Goal: Information Seeking & Learning: Learn about a topic

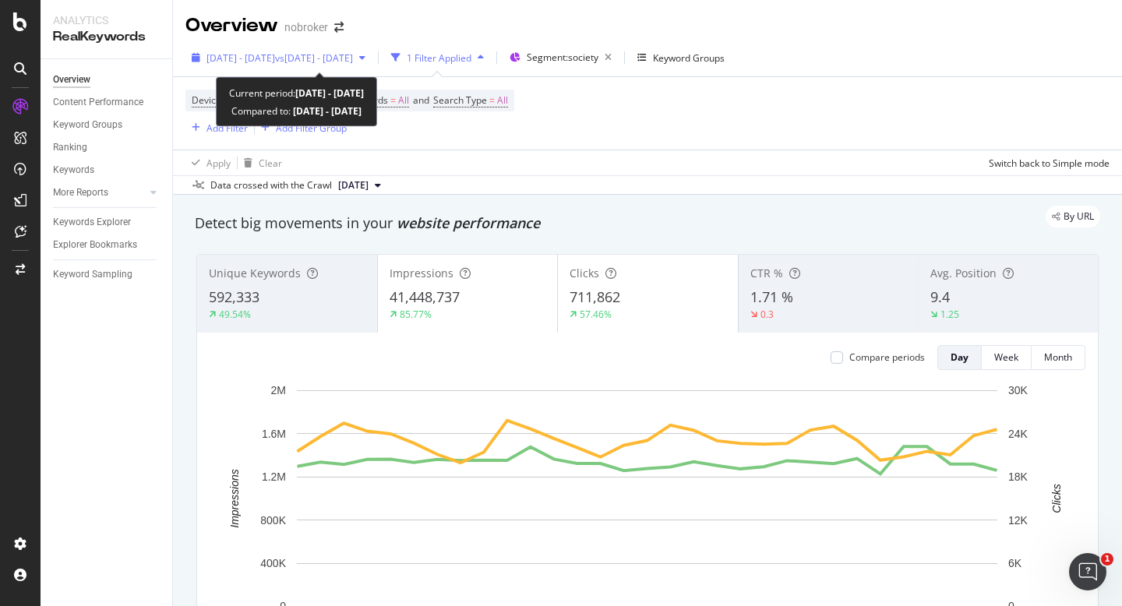
click at [316, 62] on span "vs 2024 Mar. 1st - Mar. 31st" at bounding box center [314, 57] width 78 height 13
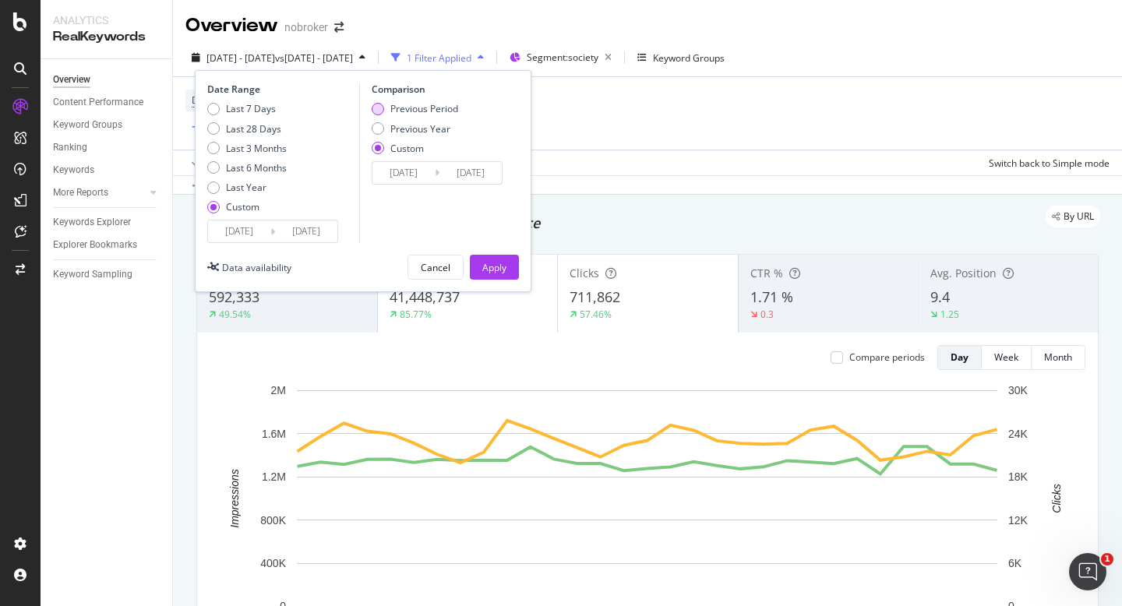
click at [390, 109] on div "Previous Period" at bounding box center [424, 108] width 68 height 13
type input "2025/07/01"
type input "2025/07/31"
click at [503, 263] on div "Apply" at bounding box center [494, 267] width 24 height 13
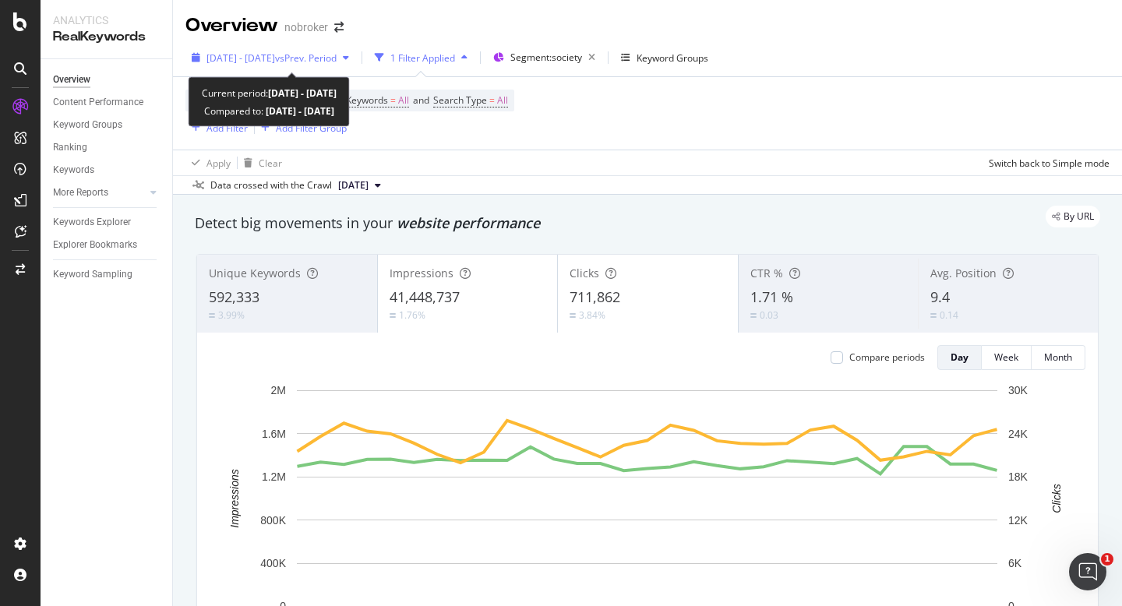
click at [275, 53] on span "[DATE] - [DATE]" at bounding box center [241, 57] width 69 height 13
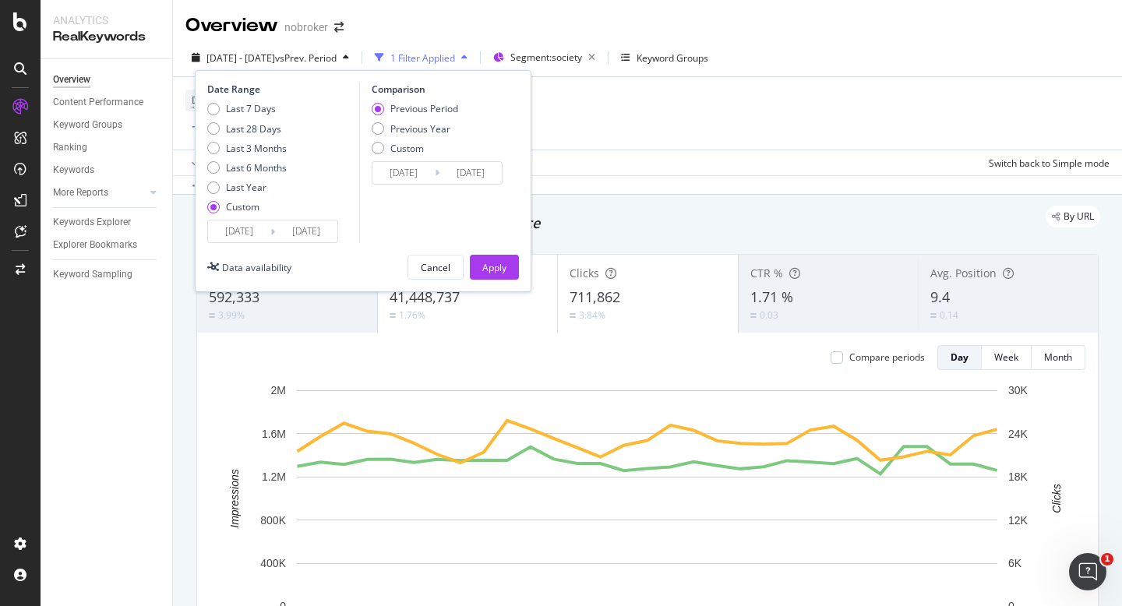
click at [239, 224] on input "[DATE]" at bounding box center [239, 232] width 62 height 22
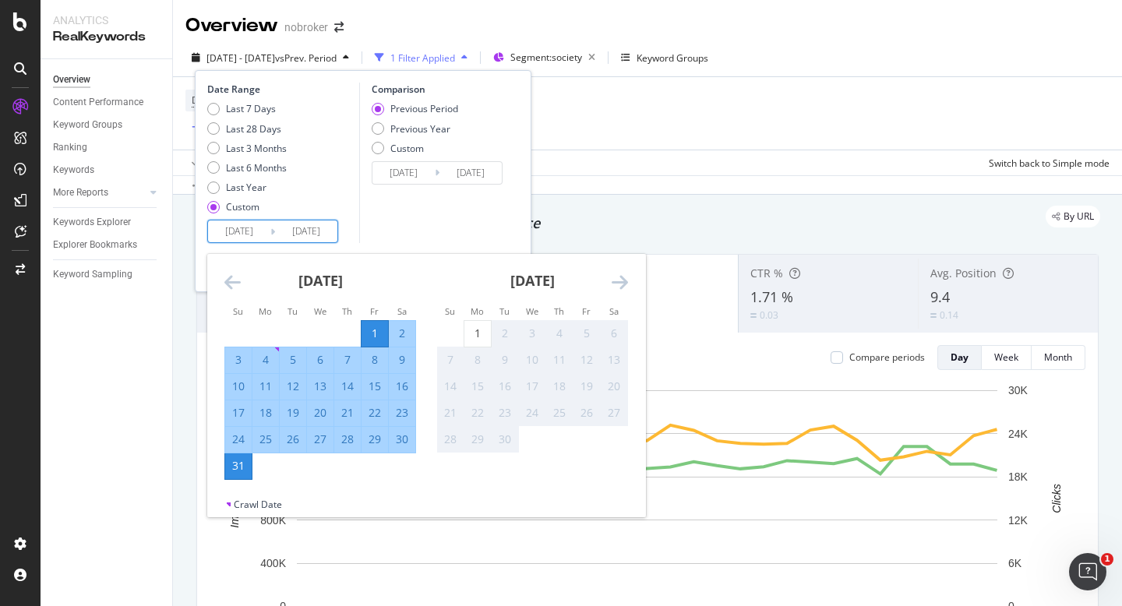
click at [460, 246] on div "Date Range Last 7 Days Last 28 Days Last 3 Months Last 6 Months Last Year Custo…" at bounding box center [363, 181] width 337 height 222
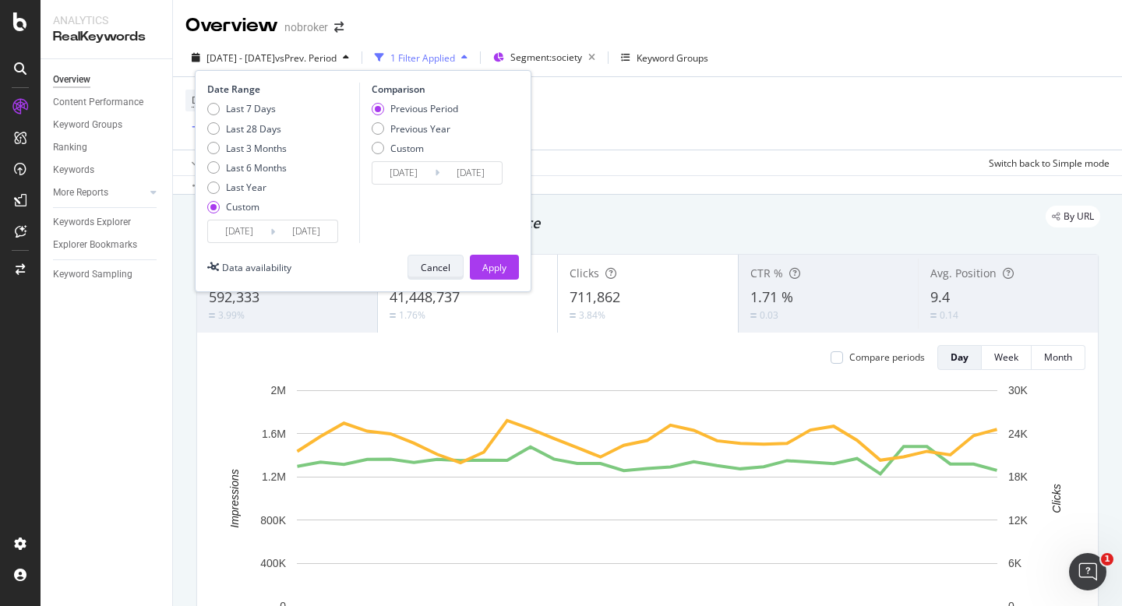
click at [443, 260] on div "Cancel" at bounding box center [436, 267] width 30 height 22
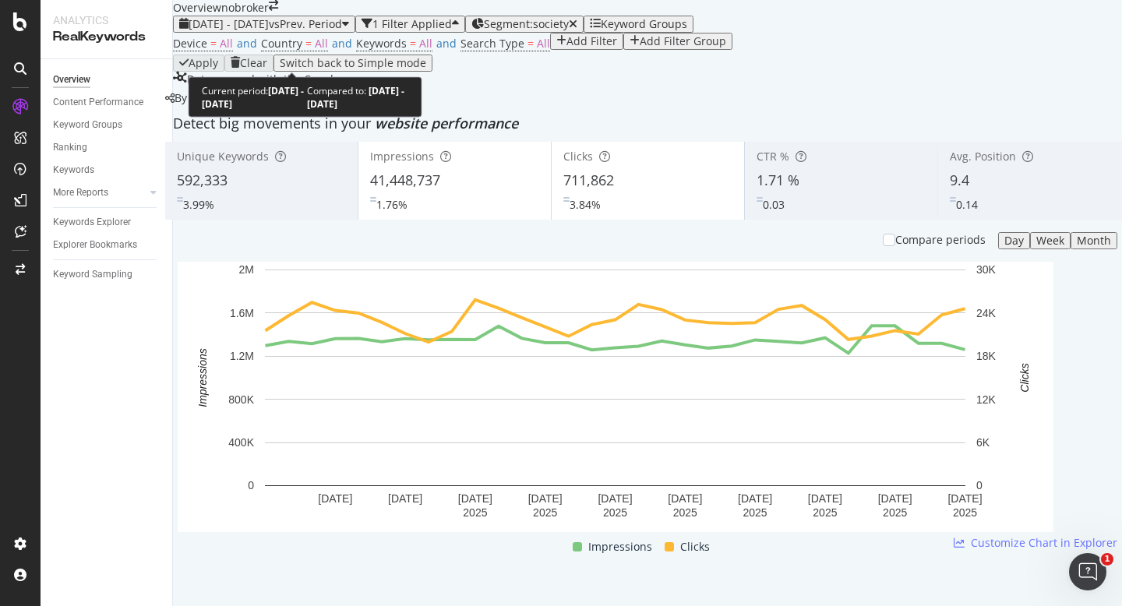
click at [269, 31] on span "[DATE] - [DATE]" at bounding box center [229, 23] width 80 height 15
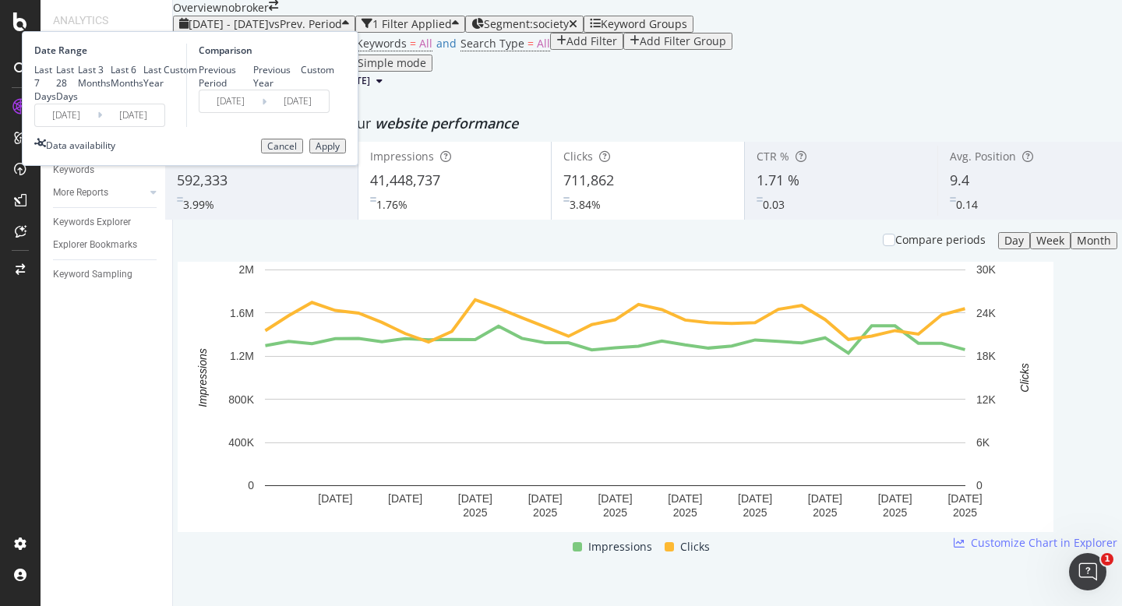
click at [97, 126] on input "2025/08/01" at bounding box center [66, 115] width 62 height 22
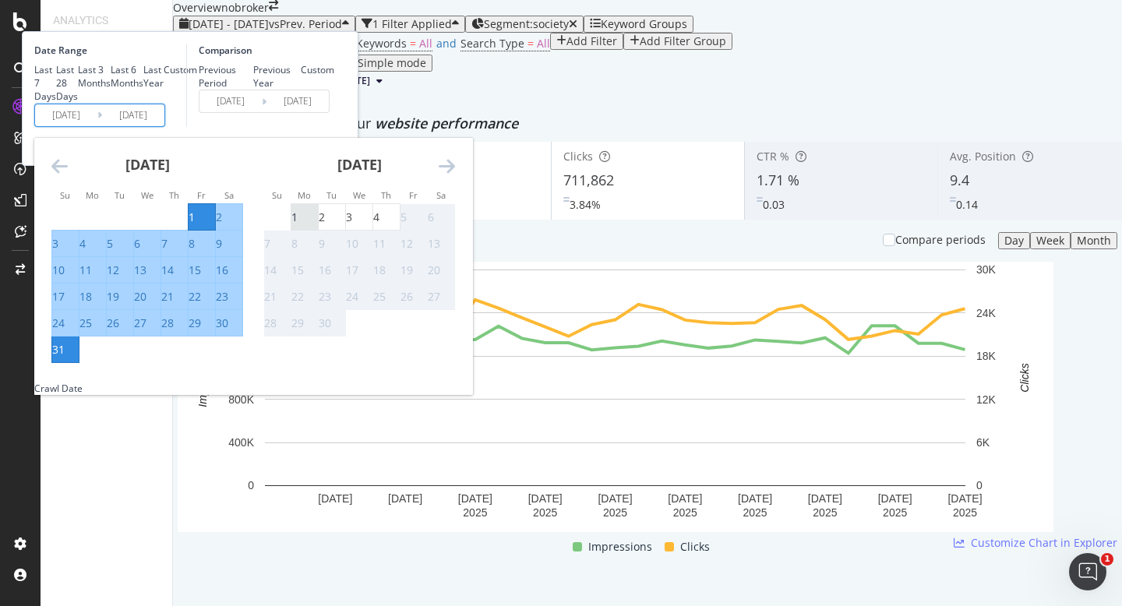
click at [298, 225] on div "1" at bounding box center [294, 218] width 6 height 16
type input "2025/09/01"
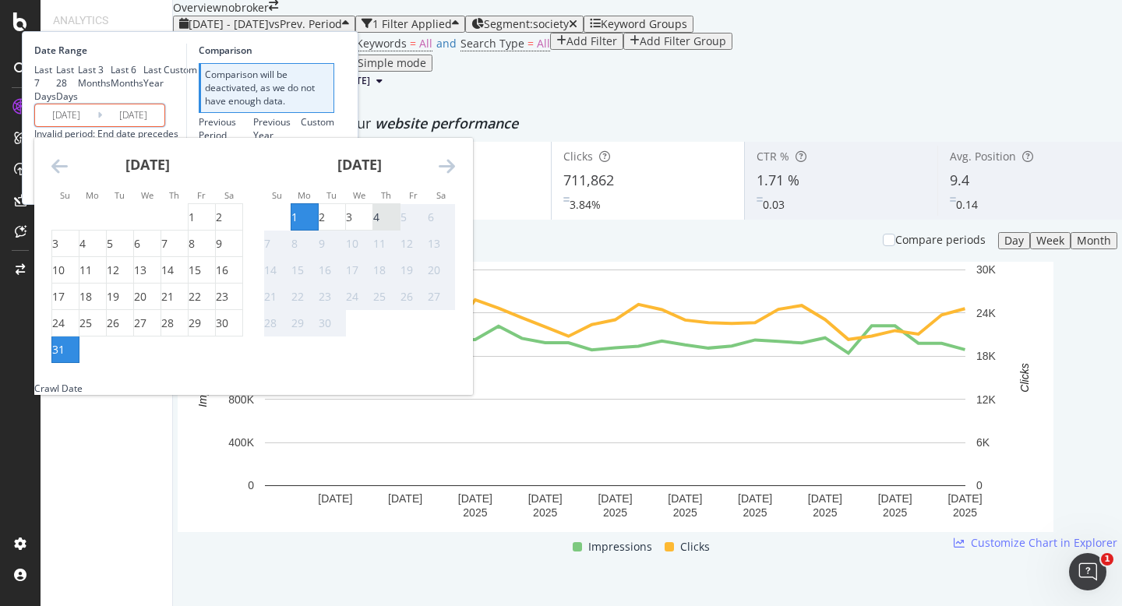
click at [380, 225] on div "4" at bounding box center [376, 218] width 6 height 16
type input "2025/09/04"
type input "2025/08/28"
type input "2025/08/31"
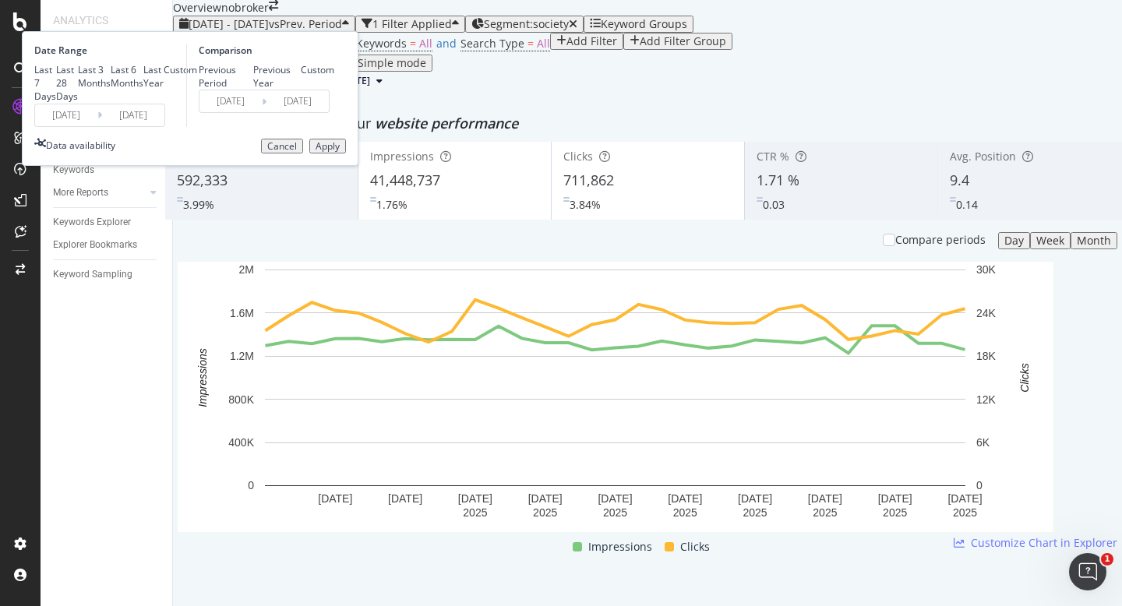
click at [340, 152] on div "Apply" at bounding box center [328, 146] width 24 height 11
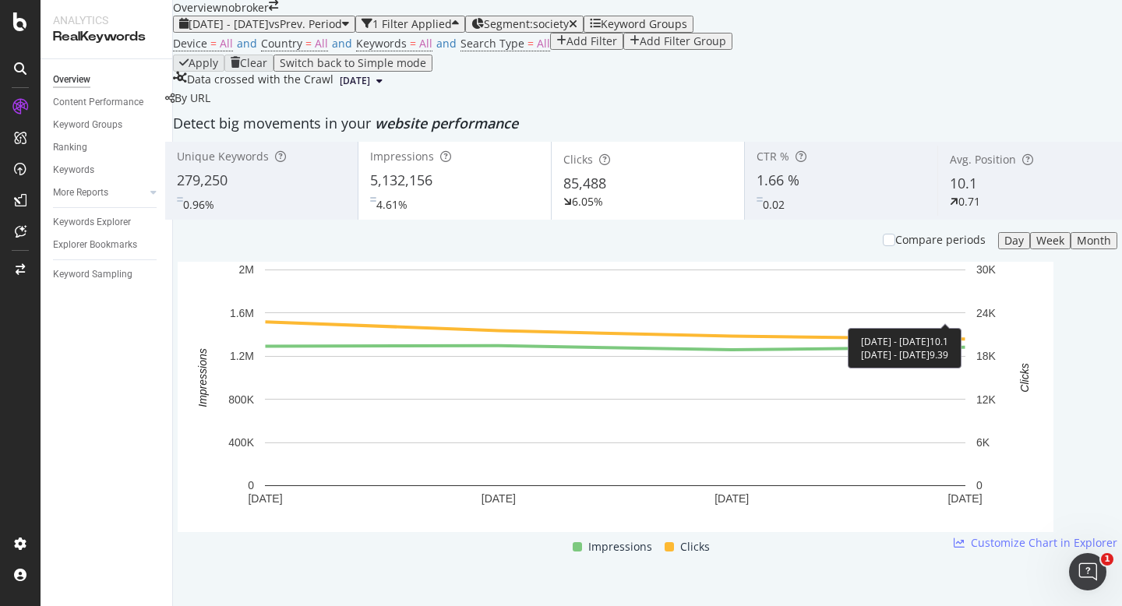
click at [959, 210] on div "0.71" at bounding box center [970, 202] width 22 height 16
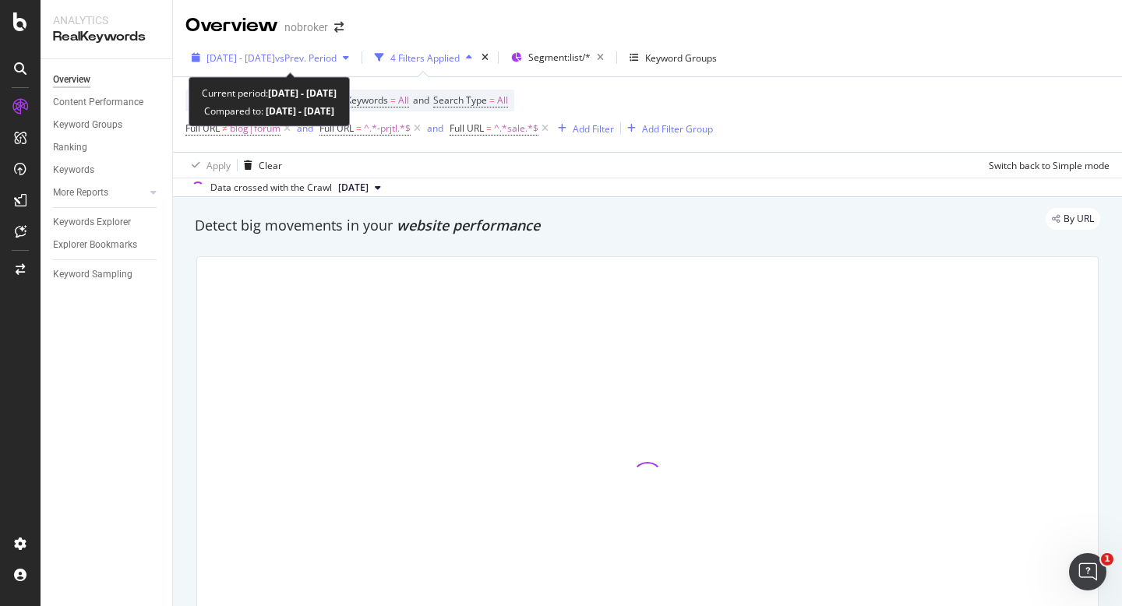
click at [275, 57] on span "2025 Aug. 1st - Sep. 2nd" at bounding box center [241, 57] width 69 height 13
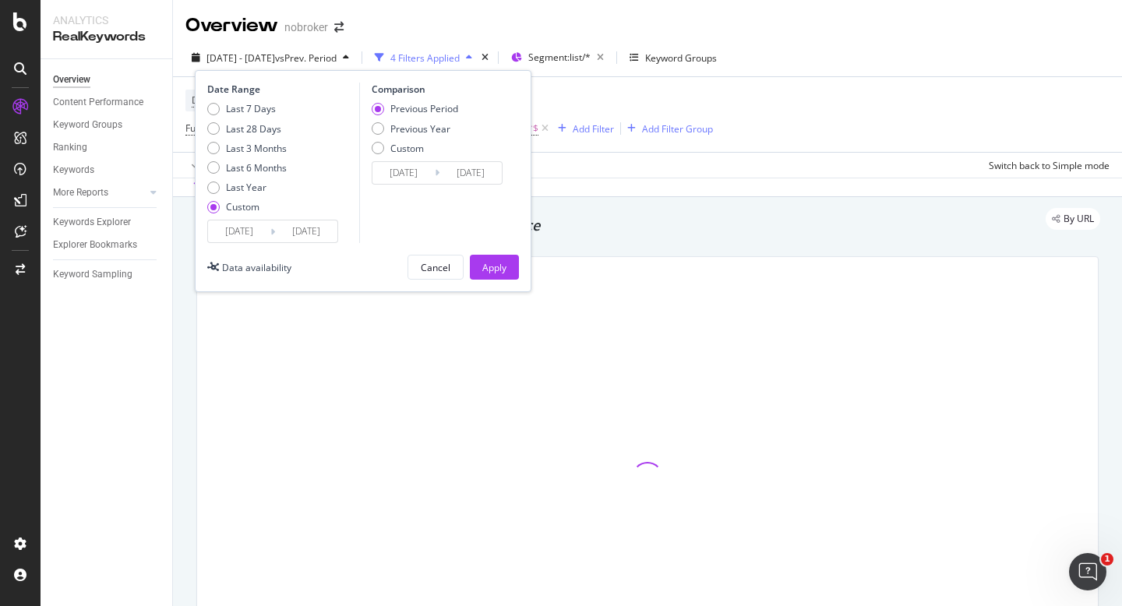
click at [231, 235] on input "[DATE]" at bounding box center [239, 232] width 62 height 22
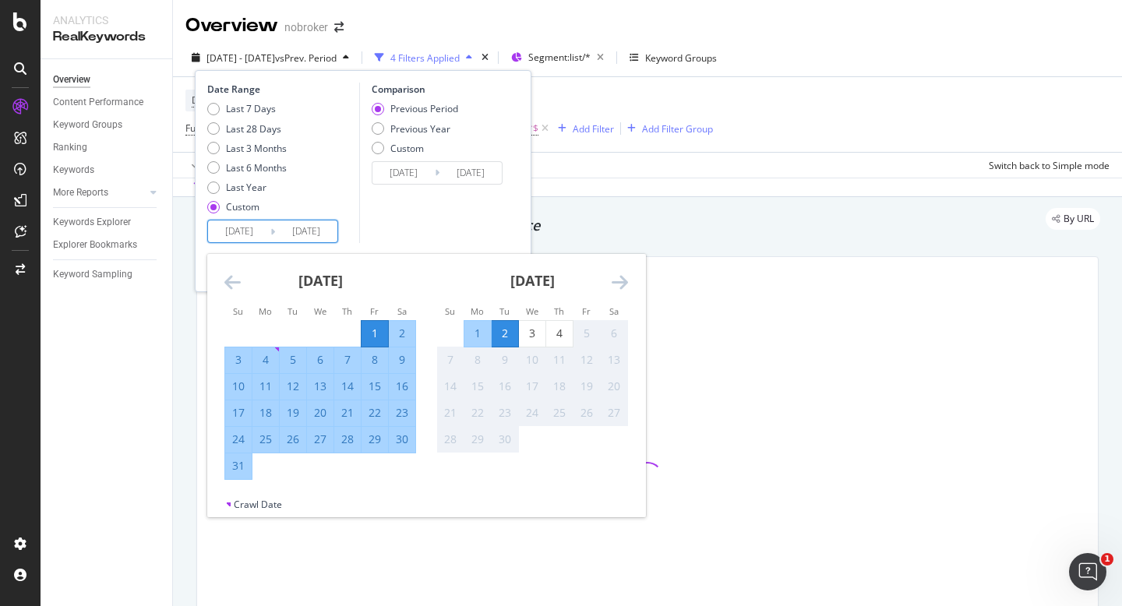
click at [478, 336] on div "1" at bounding box center [477, 334] width 26 height 16
type input "2025/09/01"
type input "2025/08/30"
type input "2025/08/31"
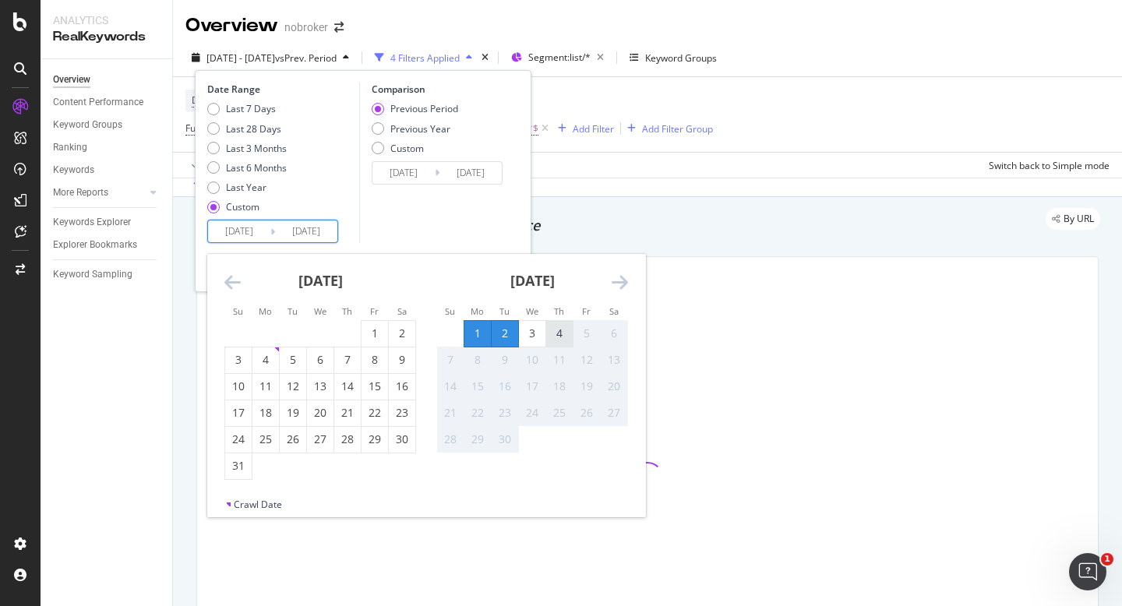
click at [550, 337] on div "4" at bounding box center [559, 334] width 26 height 16
type input "2025/09/04"
type input "2025/08/28"
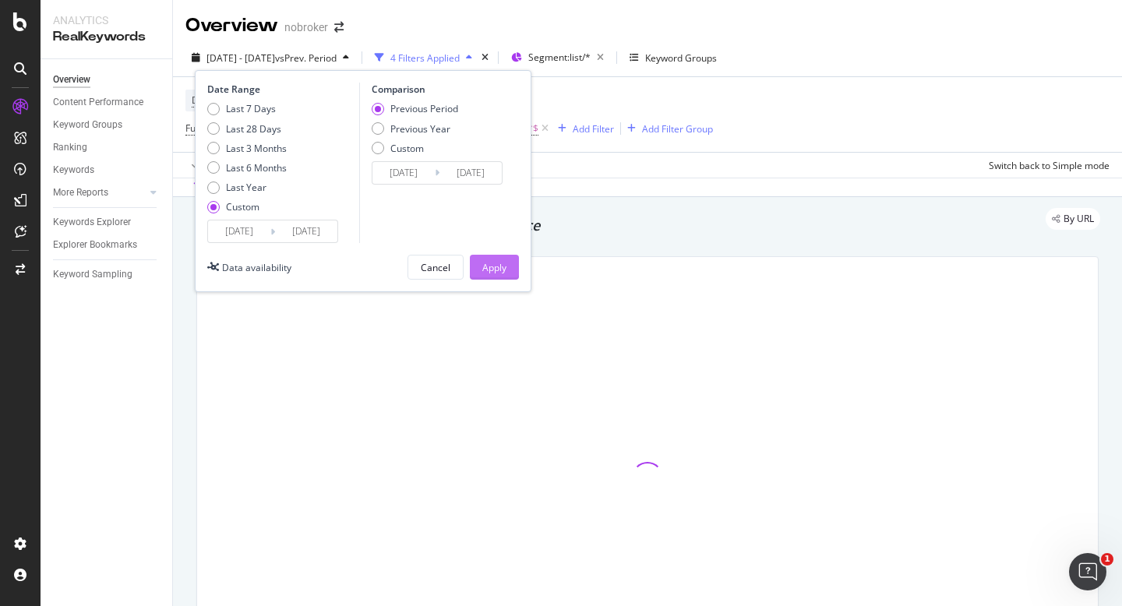
click at [496, 263] on div "Apply" at bounding box center [494, 267] width 24 height 13
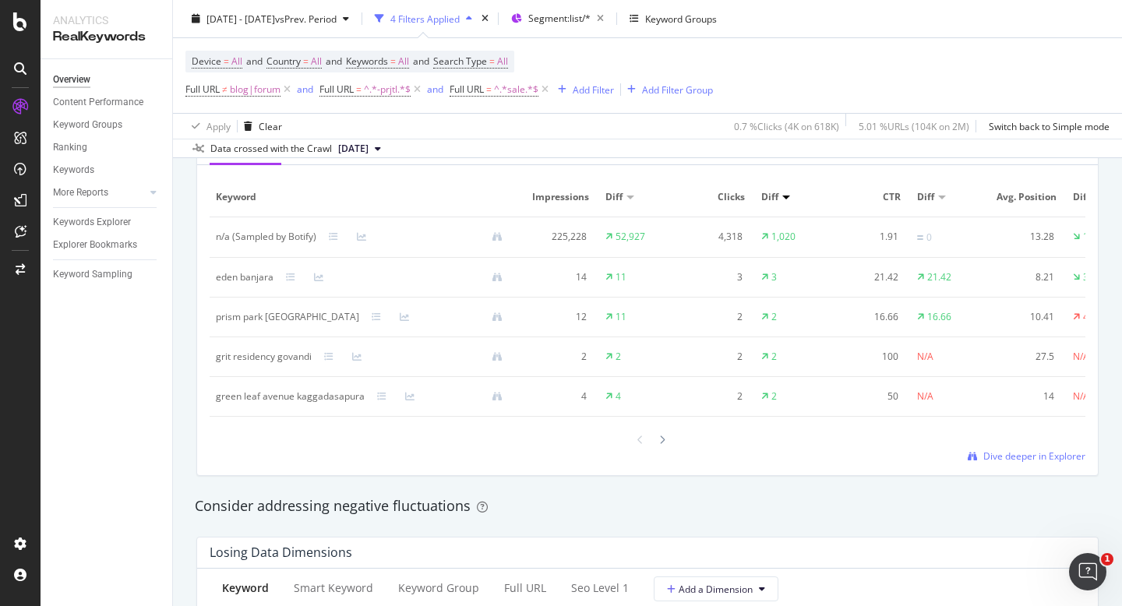
scroll to position [1484, 0]
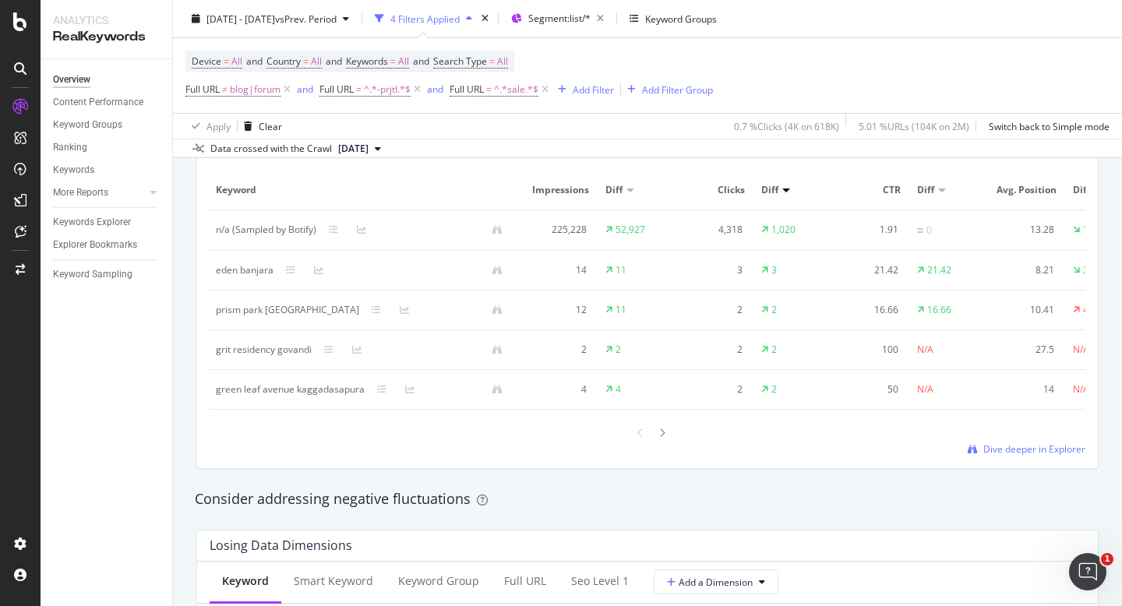
click at [258, 395] on div "green leaf avenue kaggadasapura" at bounding box center [290, 390] width 149 height 14
click at [233, 271] on div "eden banjara" at bounding box center [245, 270] width 58 height 14
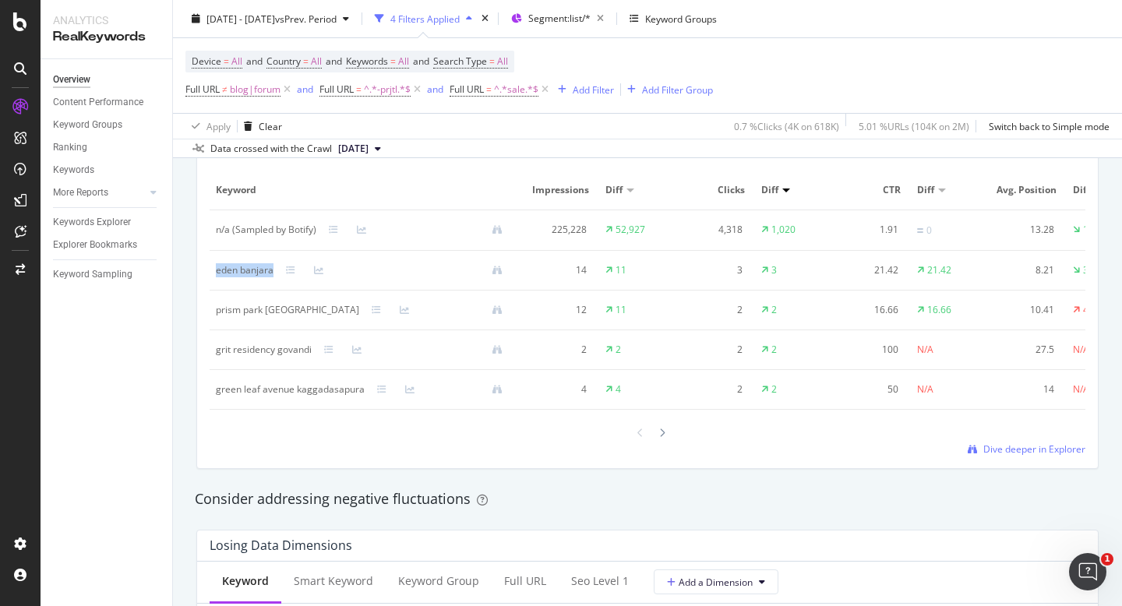
click at [233, 271] on div "eden banjara" at bounding box center [245, 270] width 58 height 14
copy div "eden banjara"
click at [241, 311] on div "prism park ulhasnagar" at bounding box center [287, 310] width 143 height 14
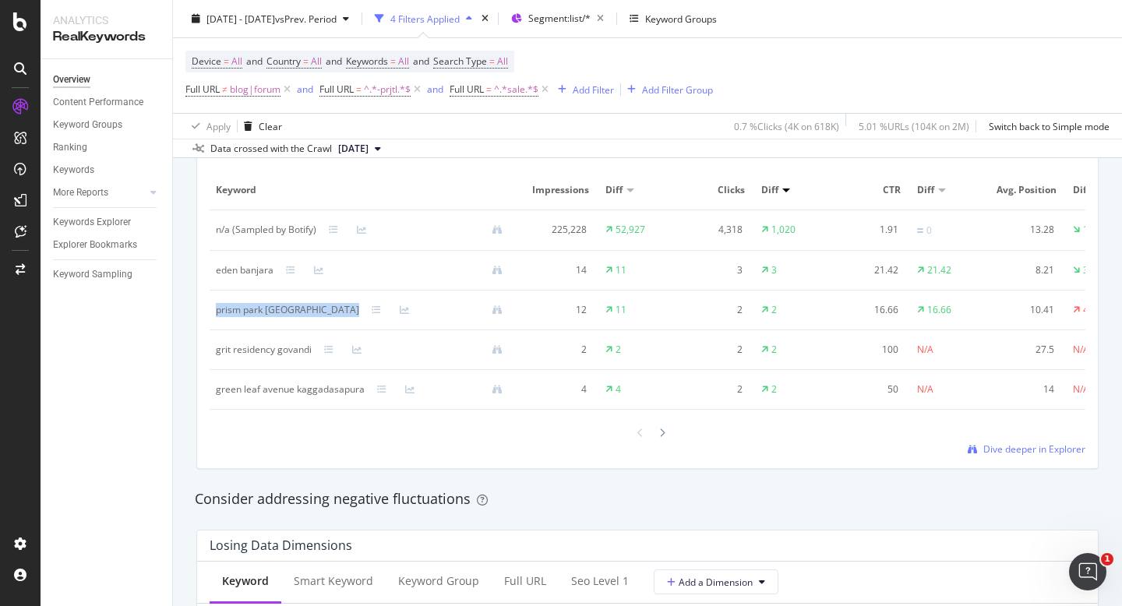
copy div "prism park ulhasnagar"
click at [263, 348] on div "grit residency govandi" at bounding box center [264, 350] width 96 height 14
copy div "grit residency govandi"
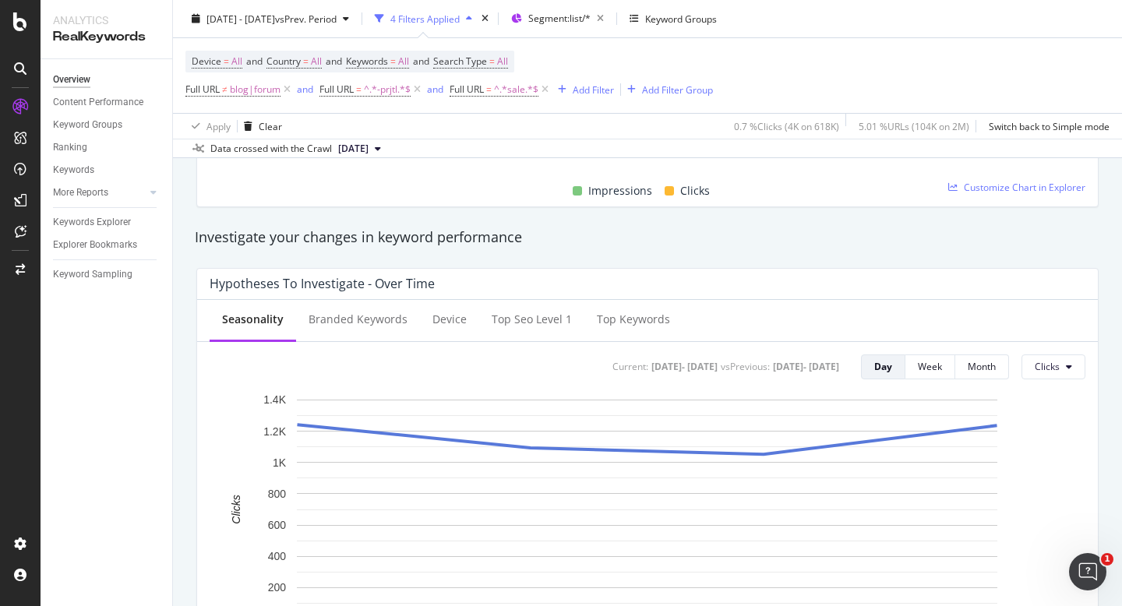
scroll to position [0, 0]
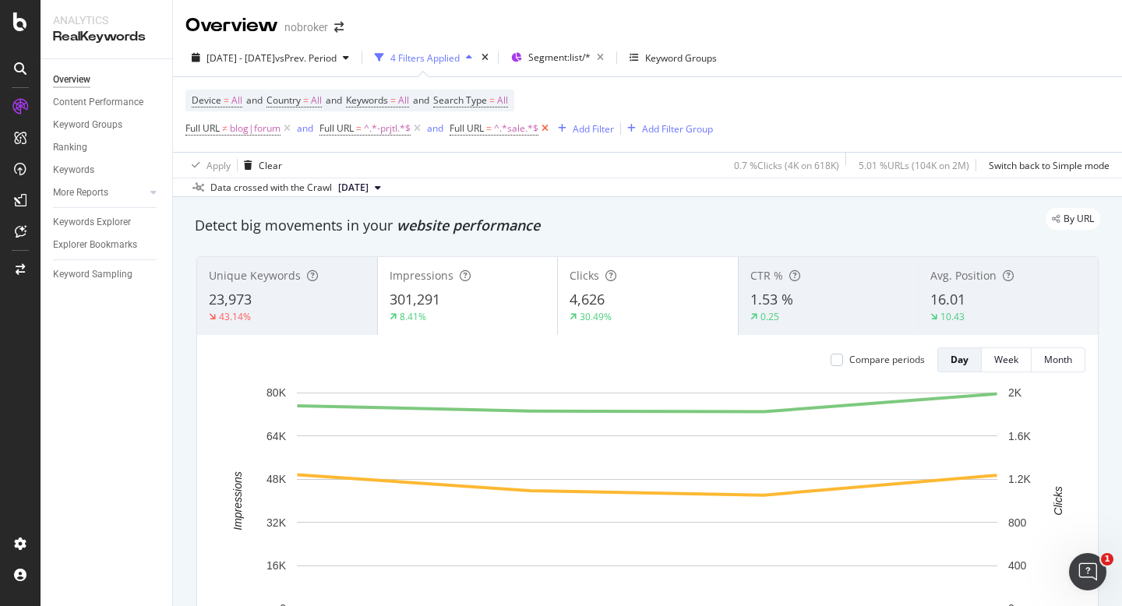
click at [549, 131] on icon at bounding box center [545, 129] width 13 height 16
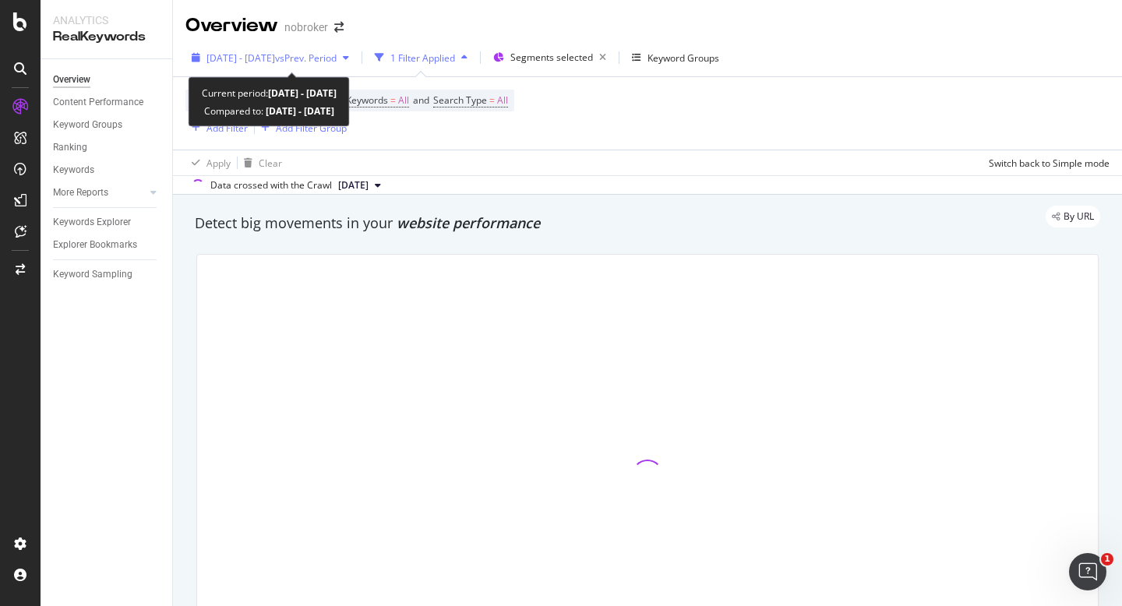
click at [265, 56] on span "[DATE] - [DATE]" at bounding box center [241, 57] width 69 height 13
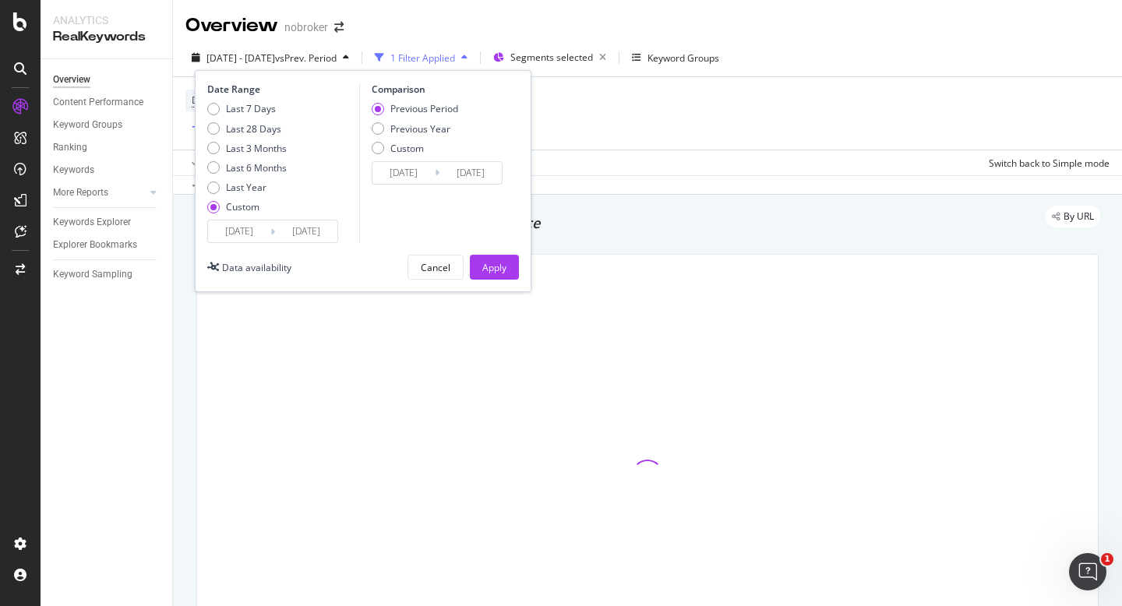
click at [231, 239] on input "2025/08/01" at bounding box center [239, 232] width 62 height 22
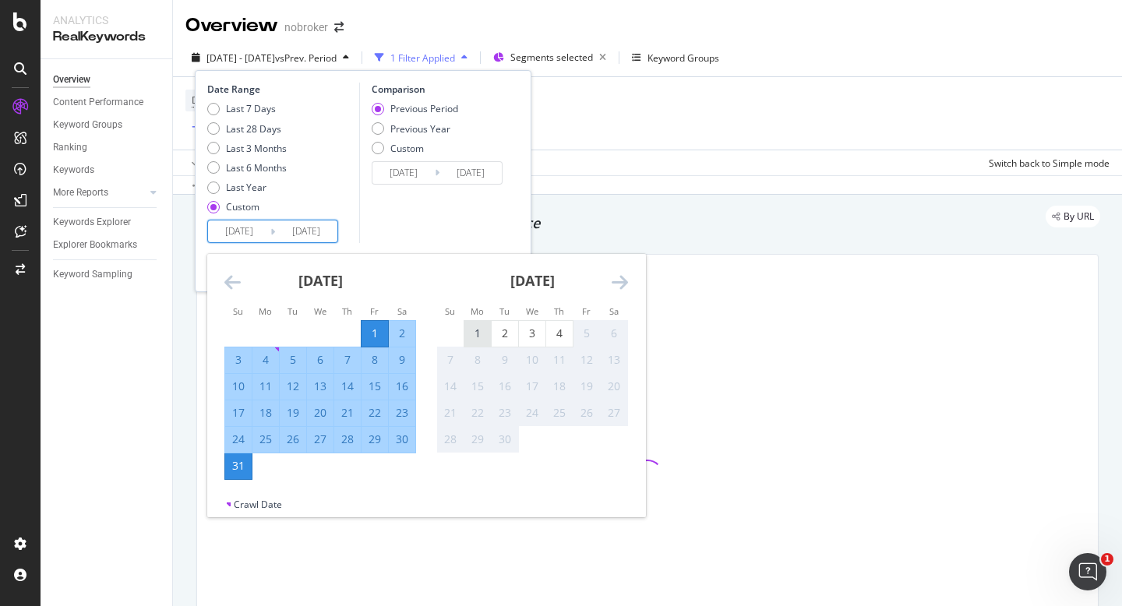
click at [479, 327] on div "1" at bounding box center [477, 334] width 26 height 16
type input "[DATE]"
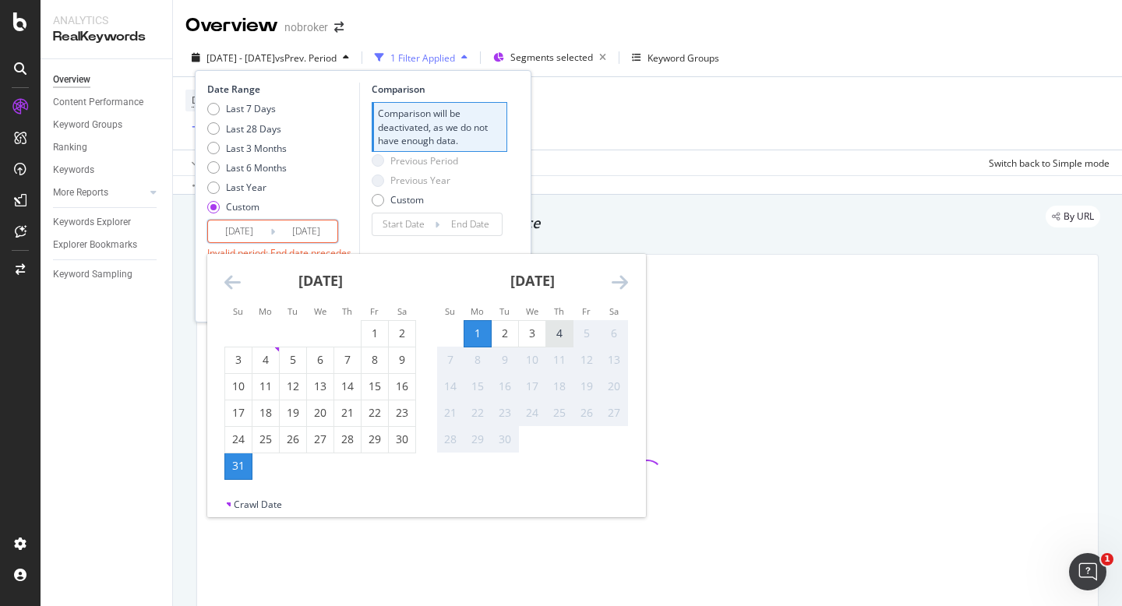
click at [553, 337] on div "4" at bounding box center [559, 334] width 26 height 16
type input "[DATE]"
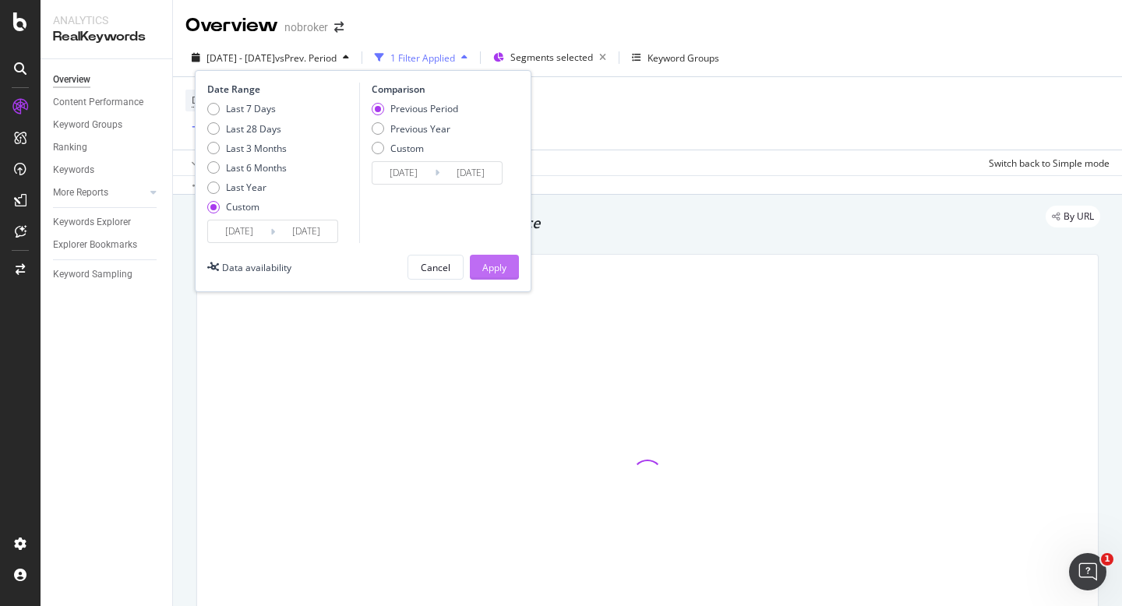
click at [485, 268] on div "Apply" at bounding box center [494, 267] width 24 height 13
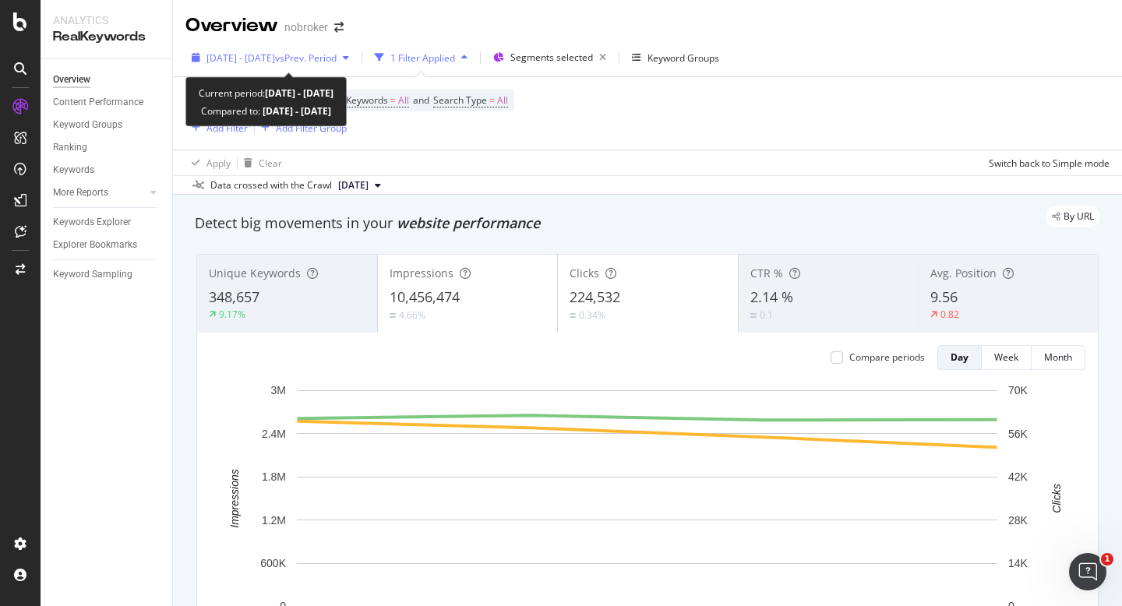
click at [334, 62] on span "vs Prev. Period" at bounding box center [306, 57] width 62 height 13
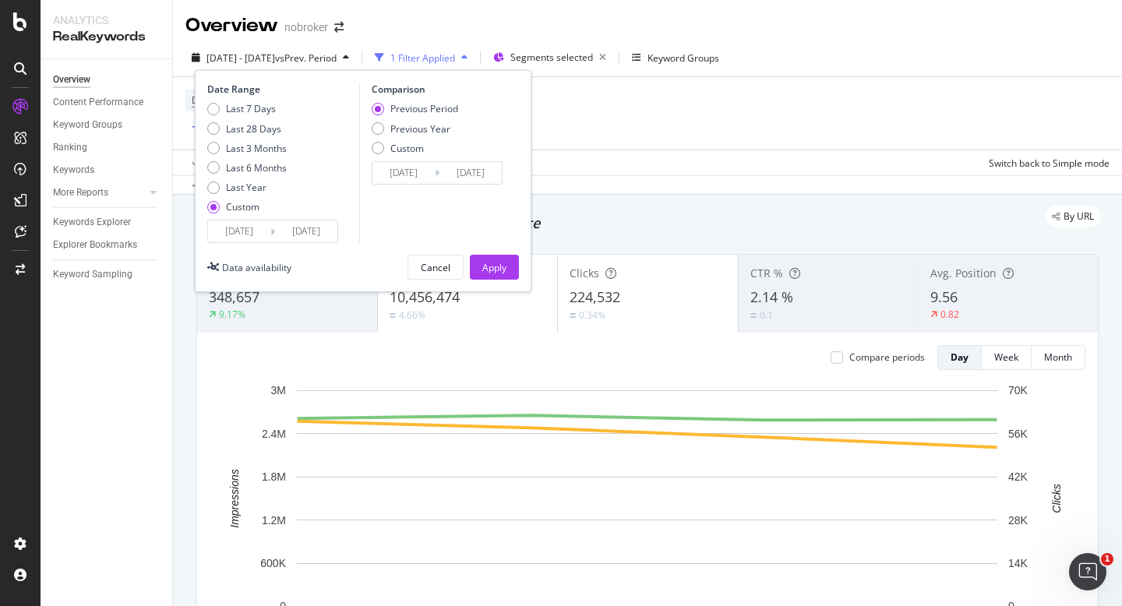
click at [334, 62] on span "vs Prev. Period" at bounding box center [306, 57] width 62 height 13
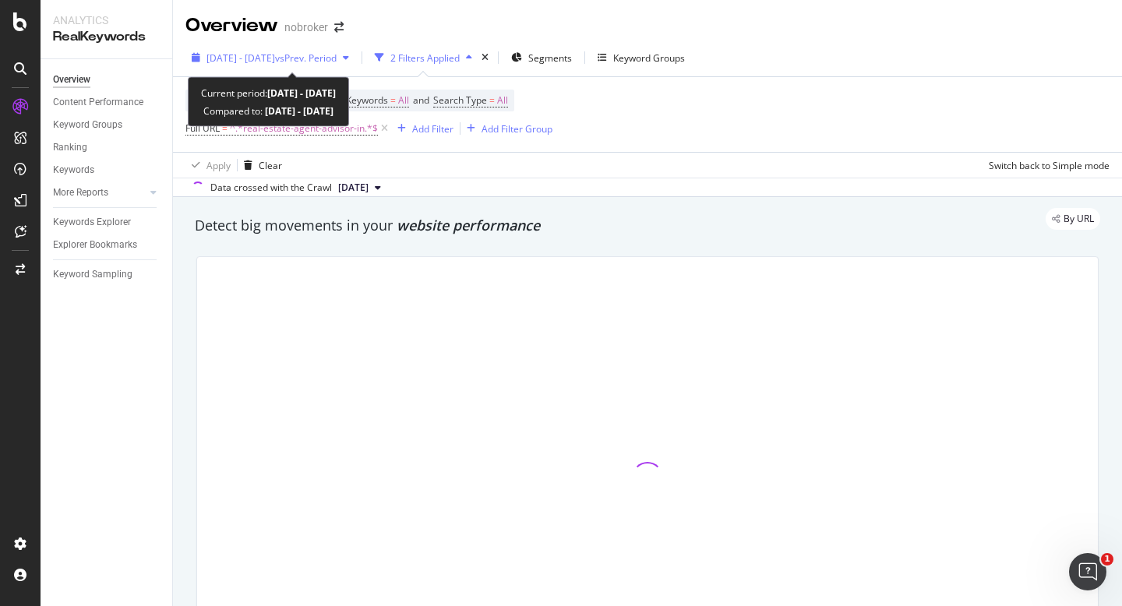
click at [256, 64] on span "2025 Aug. 1st - Aug. 28th" at bounding box center [241, 57] width 69 height 13
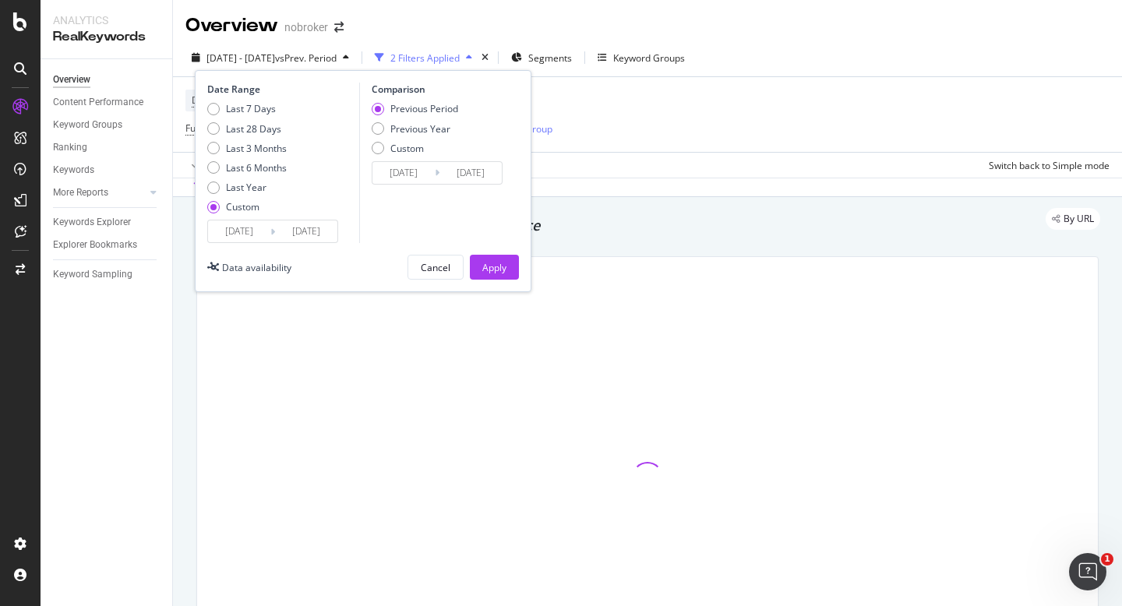
click at [246, 228] on input "[DATE]" at bounding box center [239, 232] width 62 height 22
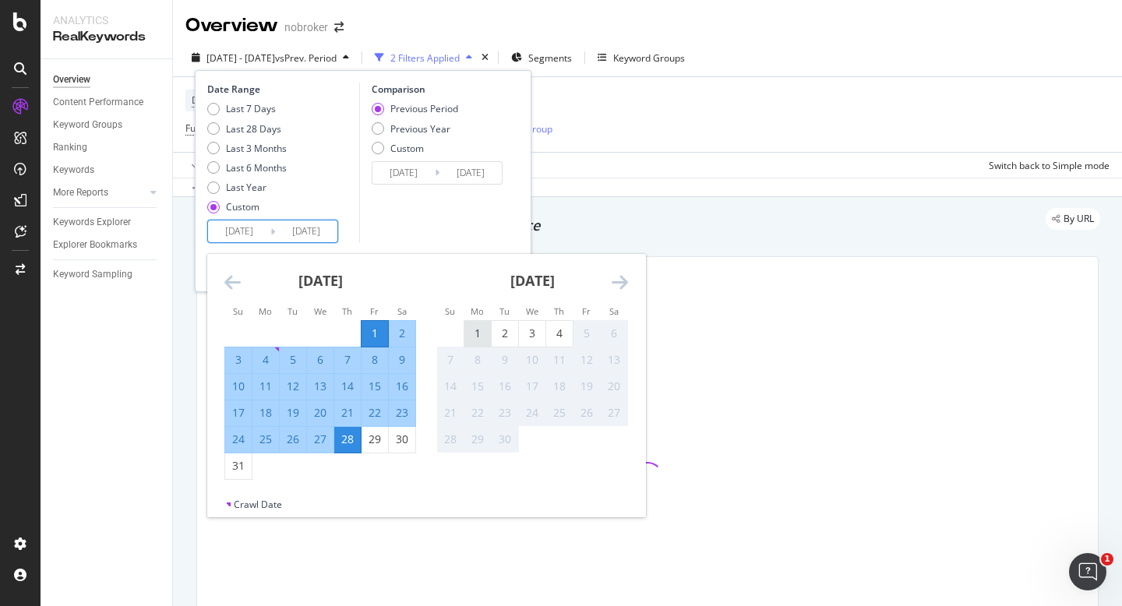
click at [471, 330] on div "1" at bounding box center [477, 334] width 26 height 16
type input "[DATE]"
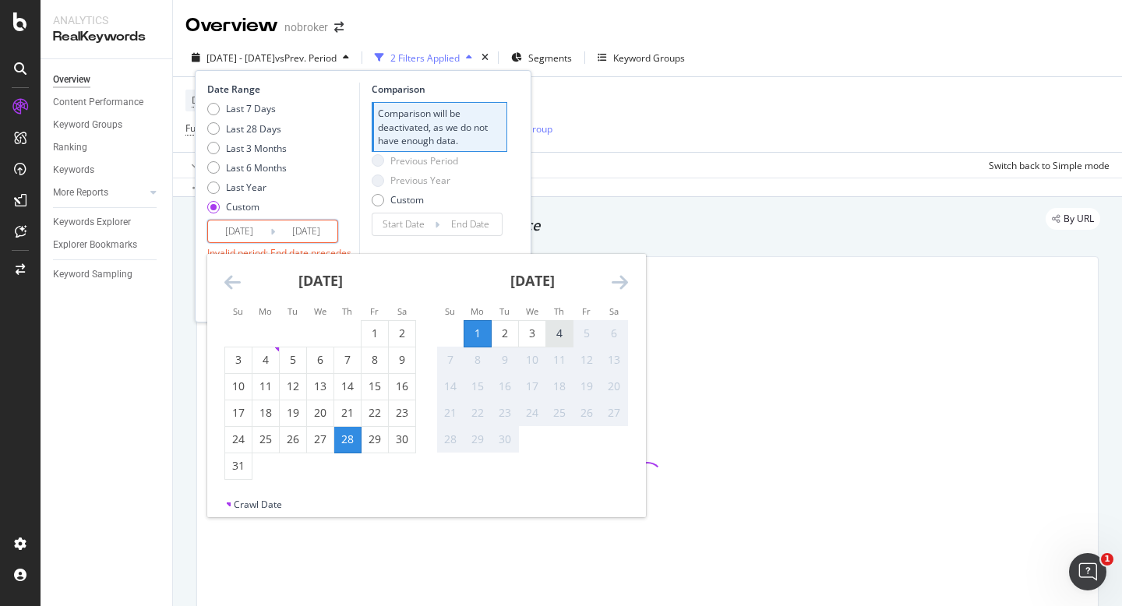
click at [557, 337] on div "4" at bounding box center [559, 334] width 26 height 16
type input "[DATE]"
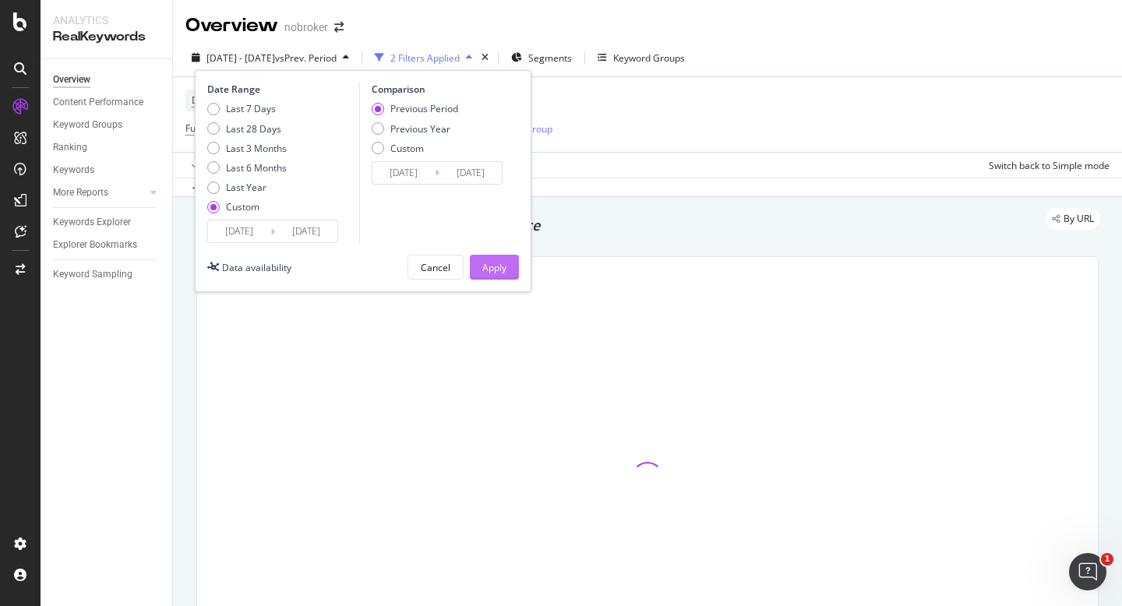
click at [501, 269] on div "Apply" at bounding box center [494, 267] width 24 height 13
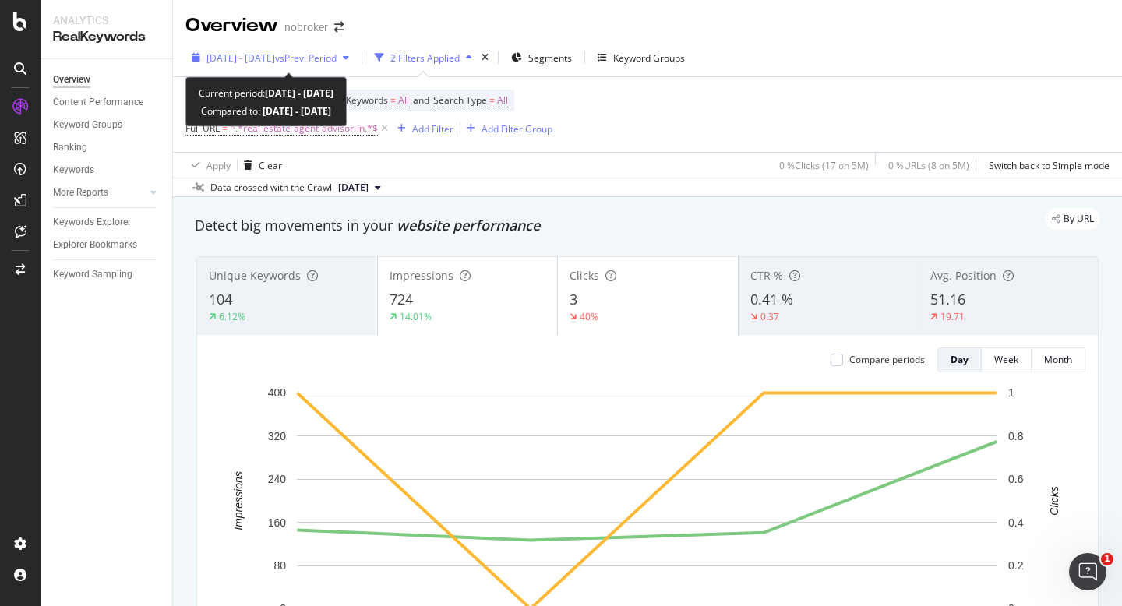
click at [323, 51] on span "vs Prev. Period" at bounding box center [306, 57] width 62 height 13
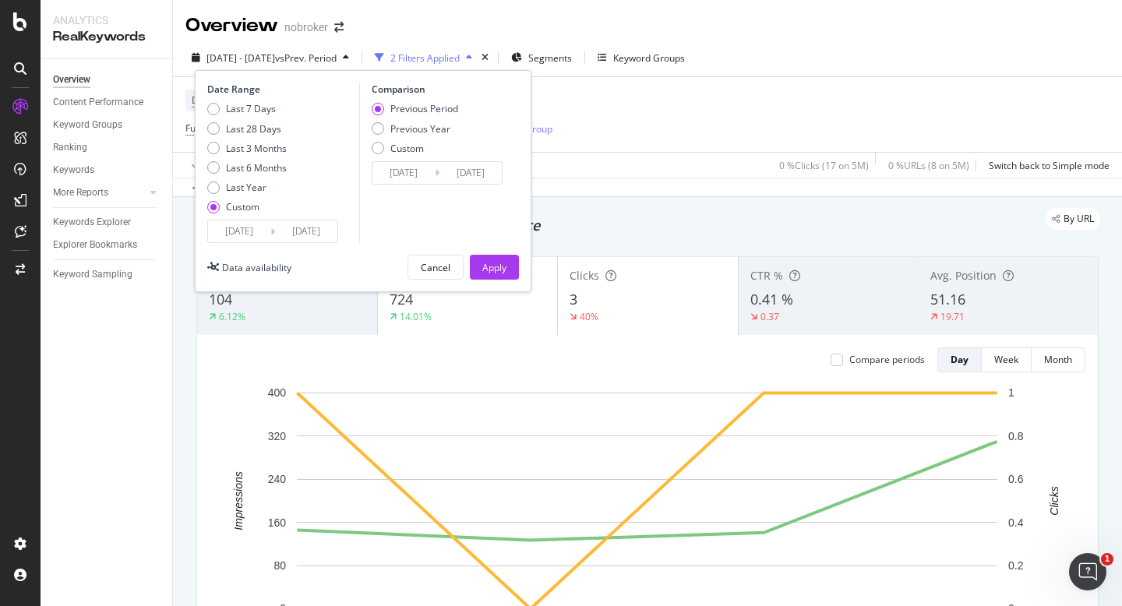
click at [226, 238] on input "[DATE]" at bounding box center [239, 232] width 62 height 22
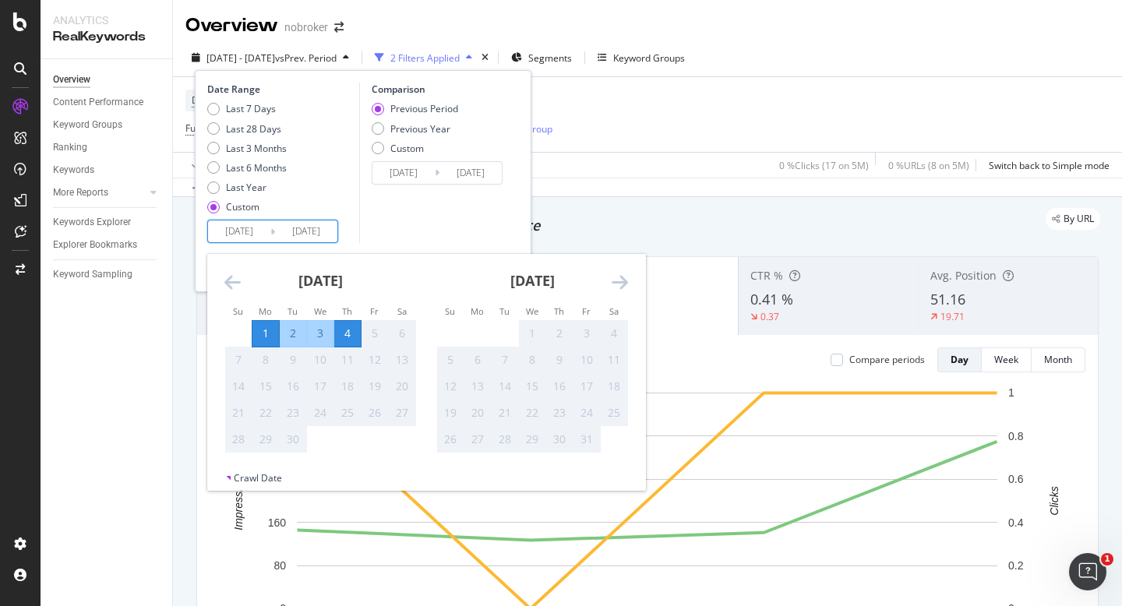
click at [235, 284] on icon "Move backward to switch to the previous month." at bounding box center [232, 282] width 16 height 19
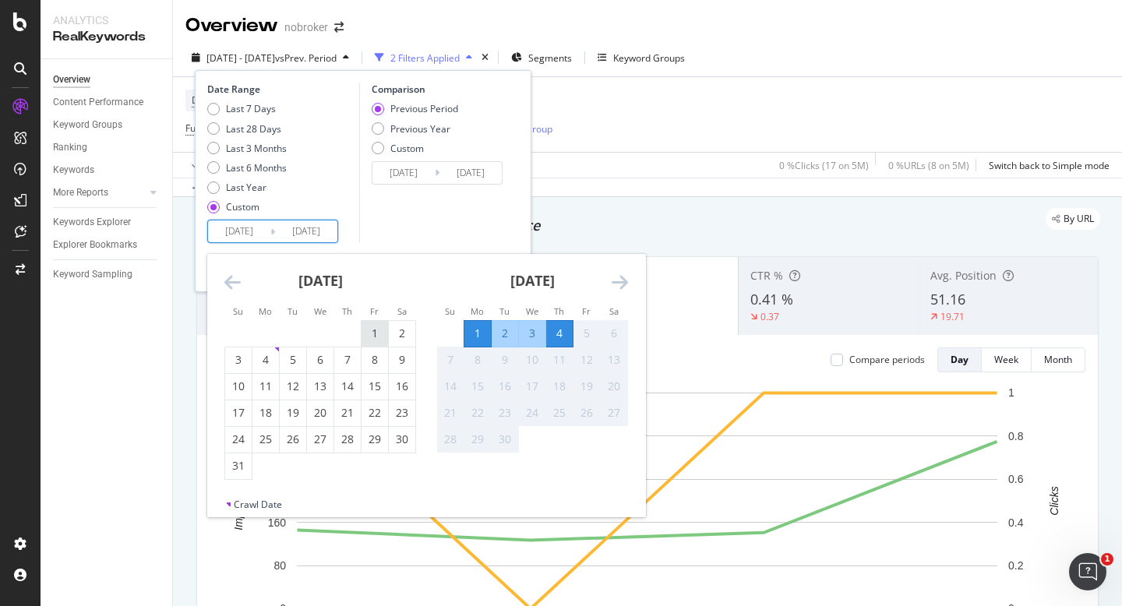
click at [378, 335] on div "1" at bounding box center [375, 334] width 26 height 16
type input "[DATE]"
type input "2025/06/27"
type input "[DATE]"
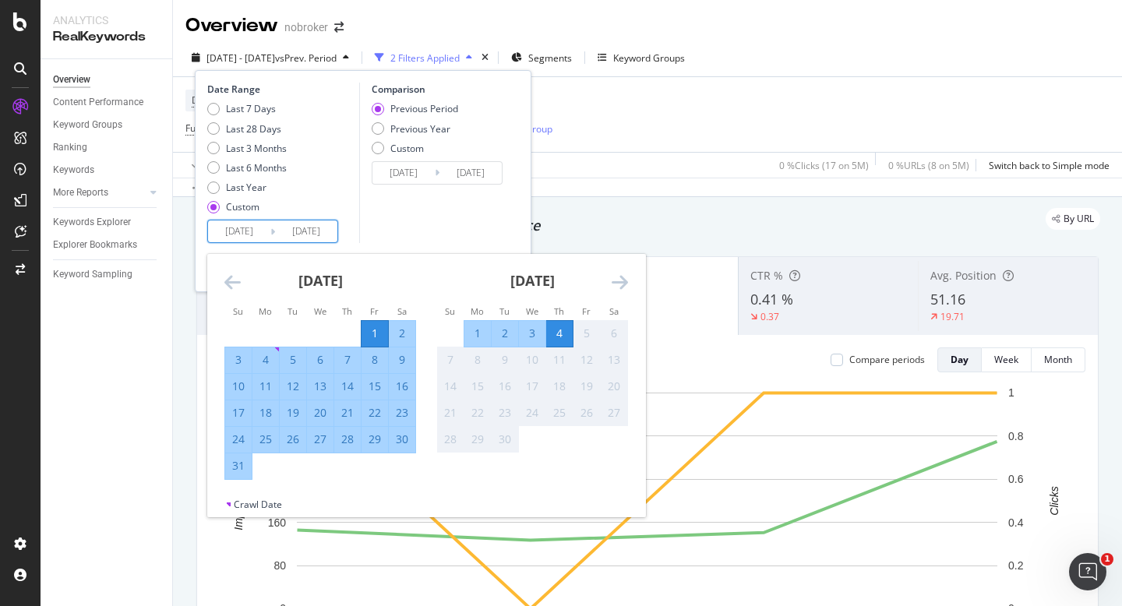
click at [440, 233] on div "Comparison Previous Period Previous Year Custom 2025/06/27 Navigate forward to …" at bounding box center [433, 163] width 148 height 161
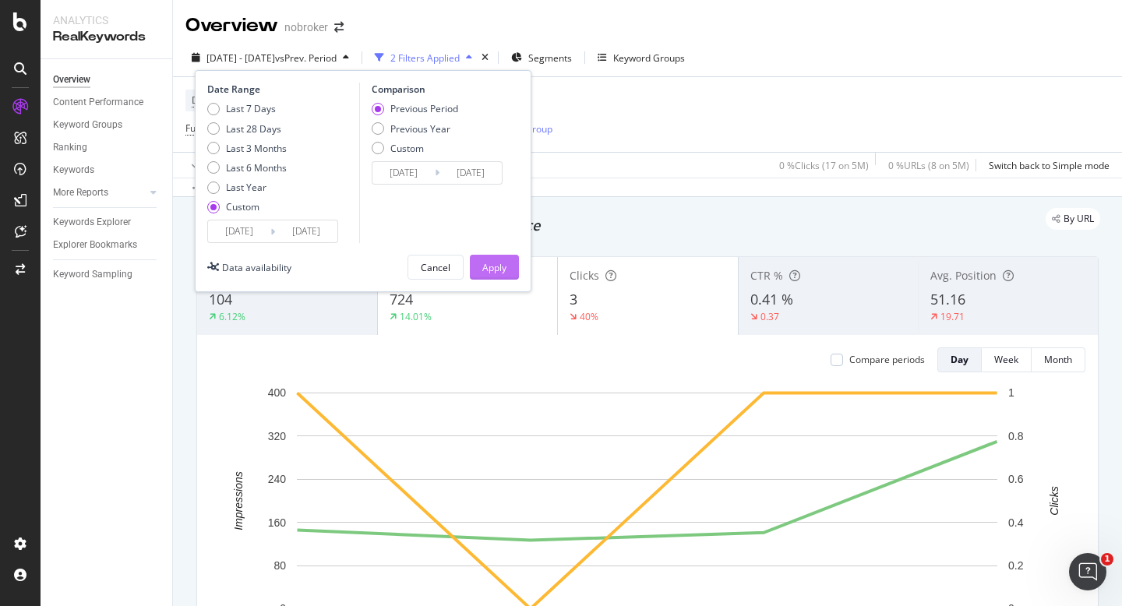
click at [489, 270] on div "Apply" at bounding box center [494, 267] width 24 height 13
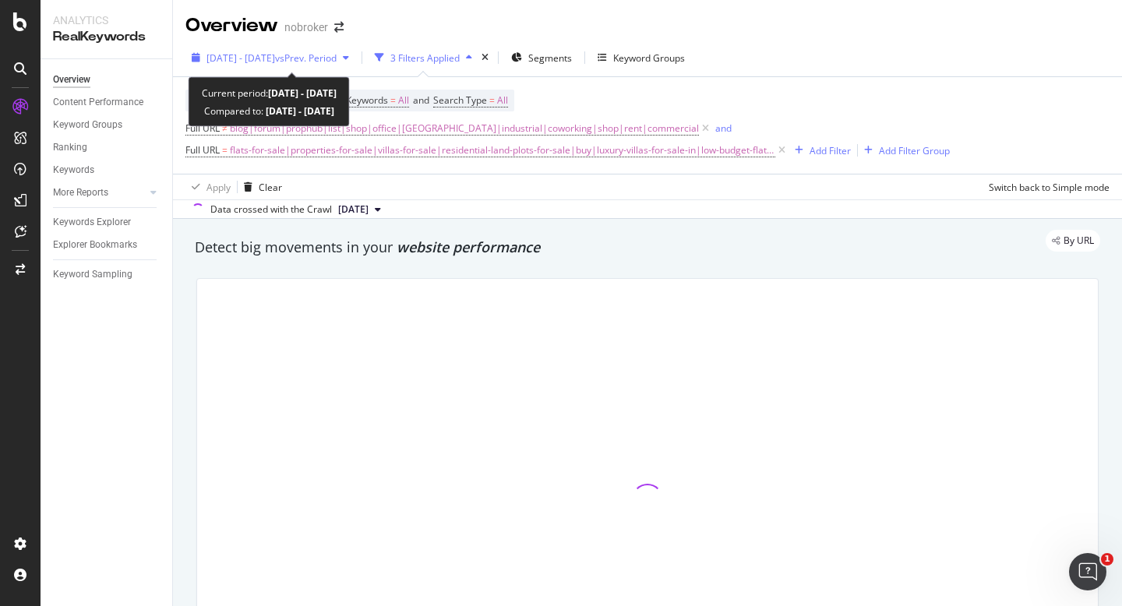
click at [303, 65] on div "[DATE] - [DATE] vs Prev. Period" at bounding box center [270, 57] width 170 height 23
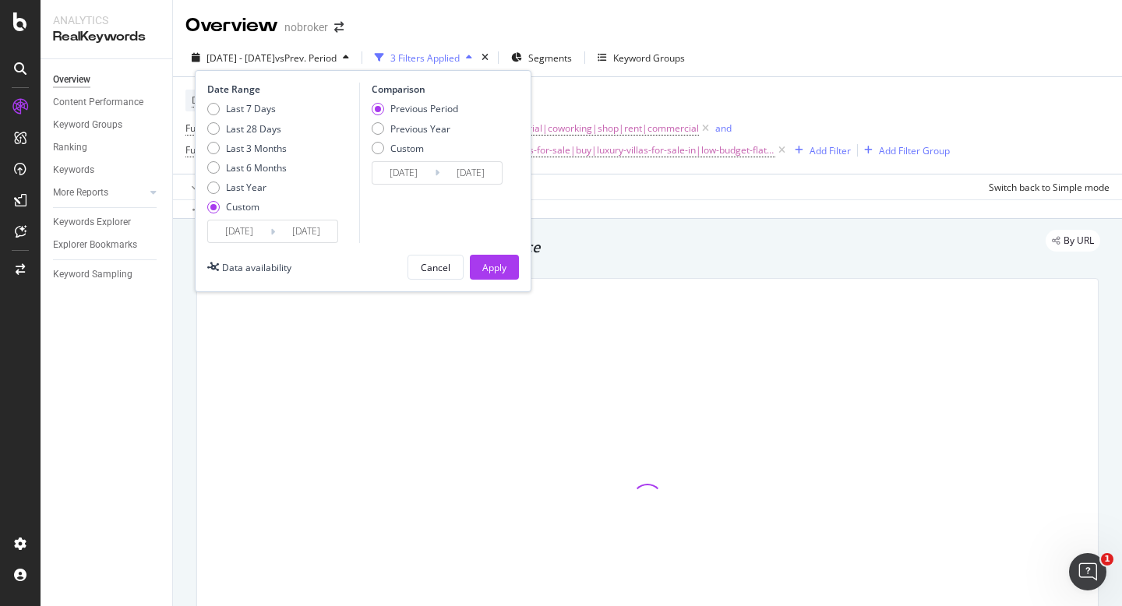
click at [235, 233] on input "[DATE]" at bounding box center [239, 232] width 62 height 22
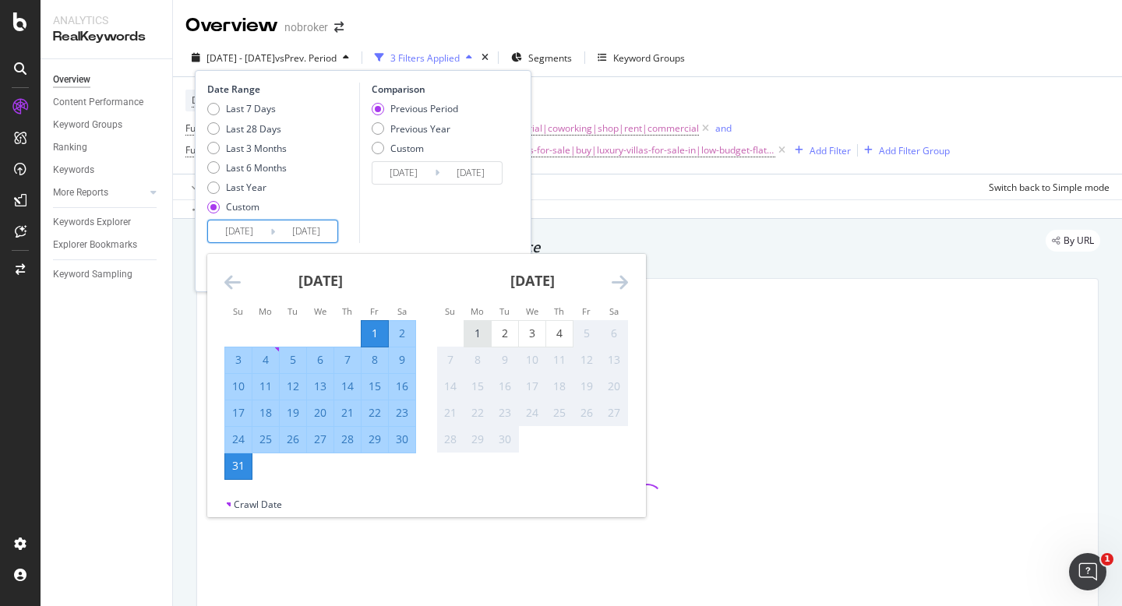
click at [480, 335] on div "1" at bounding box center [477, 334] width 26 height 16
type input "[DATE]"
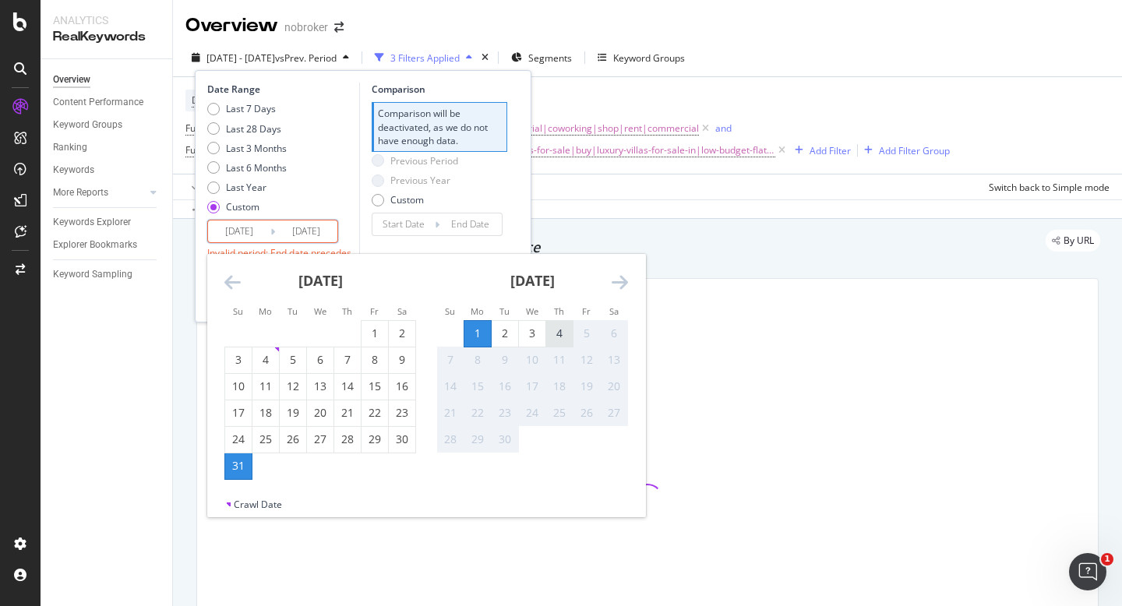
click at [564, 341] on div "4" at bounding box center [559, 334] width 26 height 16
type input "[DATE]"
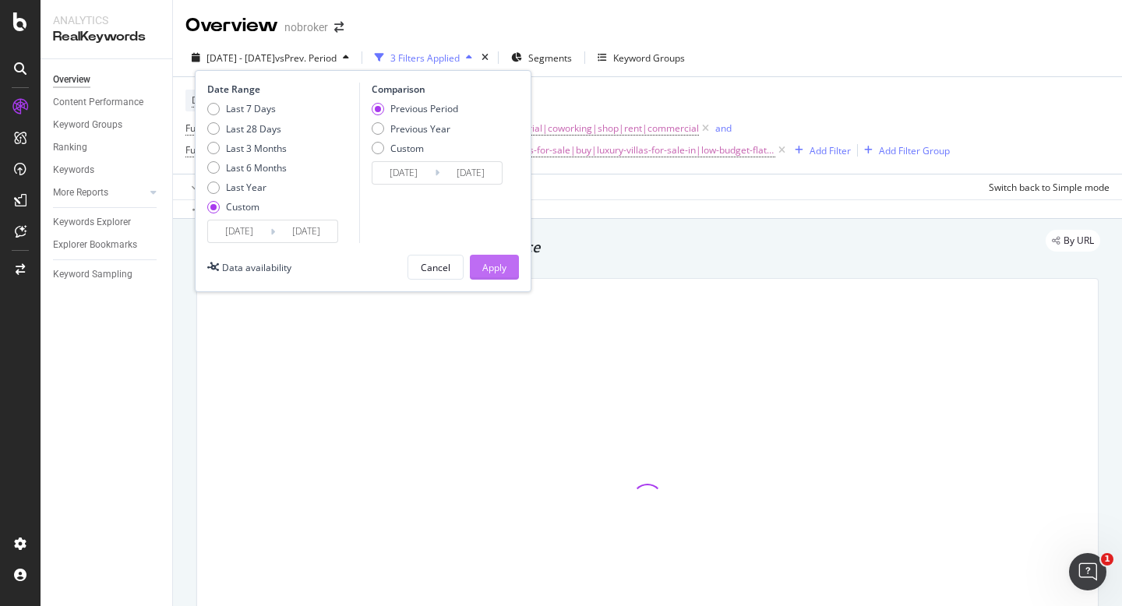
click at [487, 278] on div "Apply" at bounding box center [494, 267] width 24 height 23
